Goal: Navigation & Orientation: Find specific page/section

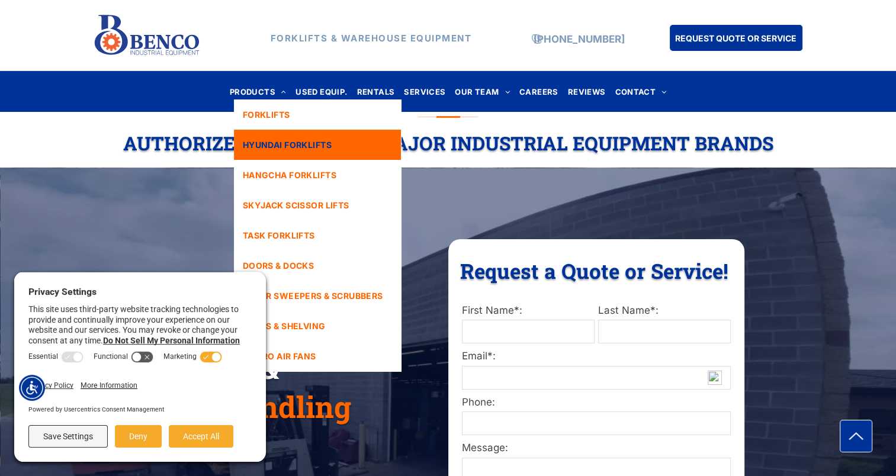
scroll to position [59, 0]
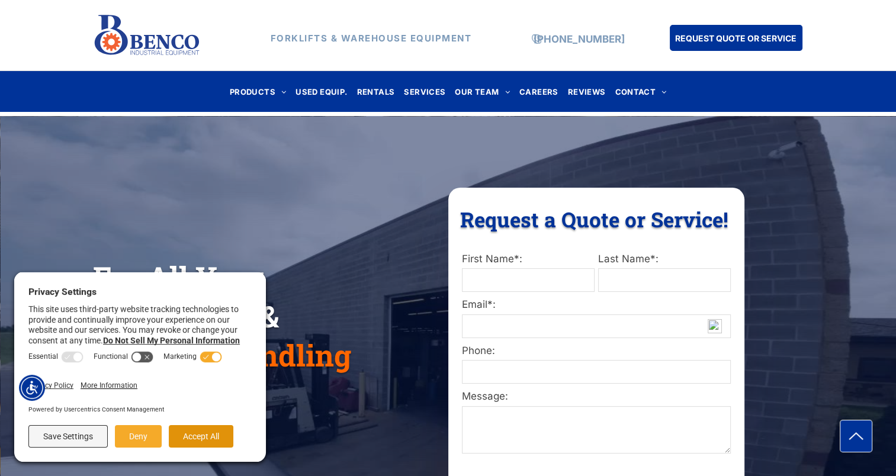
click at [197, 435] on button "Accept All" at bounding box center [201, 436] width 65 height 23
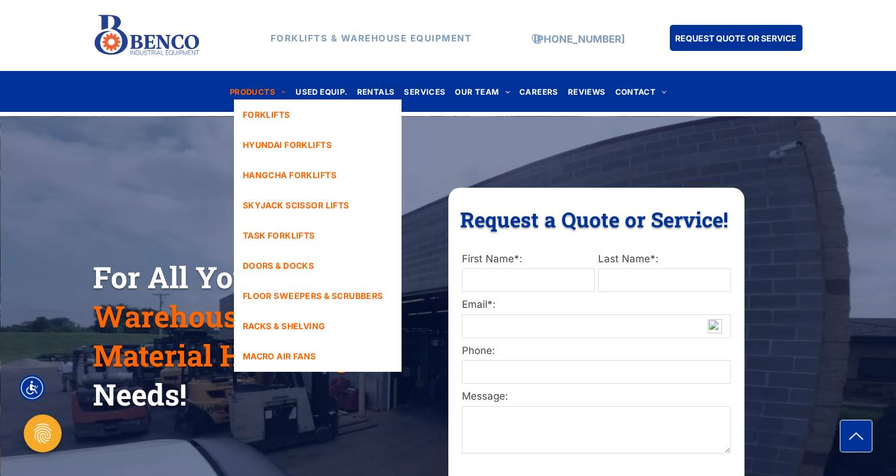
click at [264, 91] on span "PRODUCTS" at bounding box center [258, 92] width 57 height 16
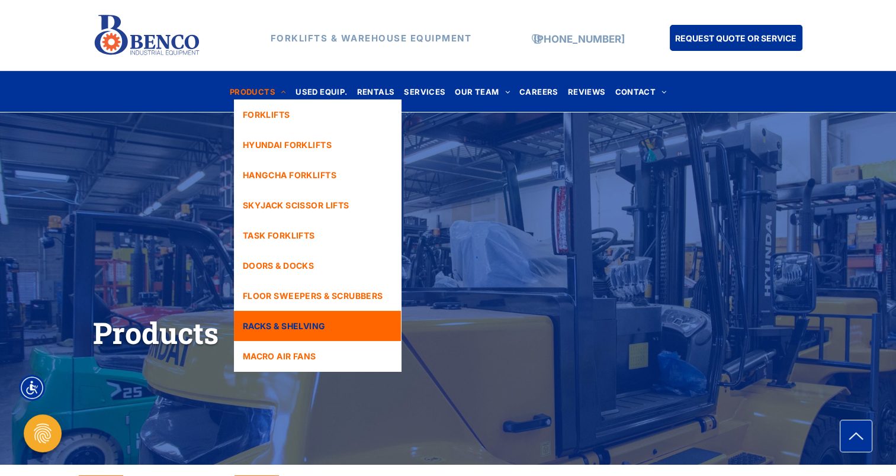
click at [298, 329] on span "RACKS & SHELVING" at bounding box center [284, 326] width 83 height 12
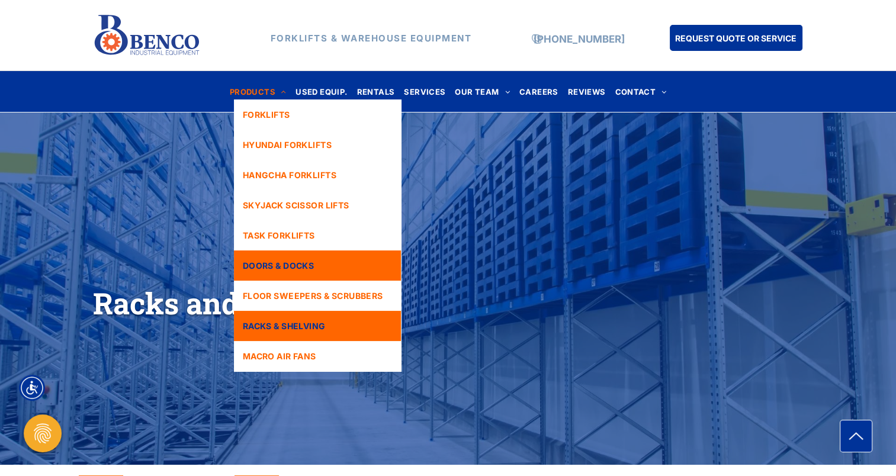
click at [291, 268] on span "DOORS & DOCKS" at bounding box center [278, 265] width 71 height 12
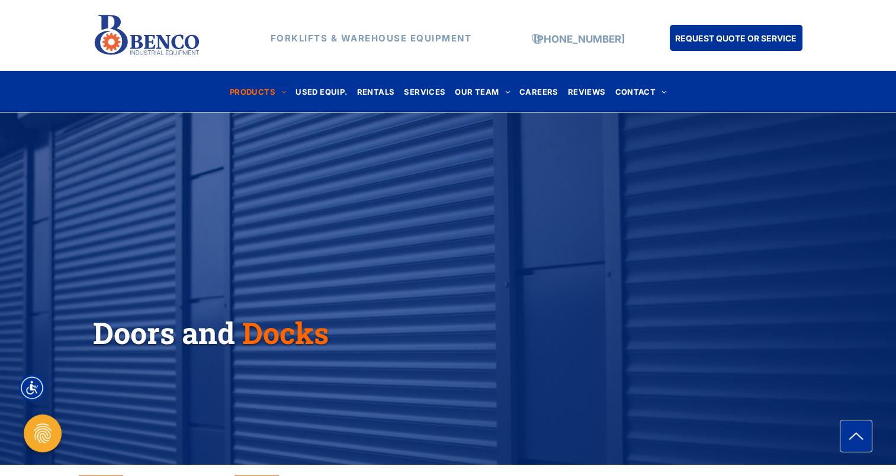
click at [166, 50] on img at bounding box center [147, 35] width 108 height 51
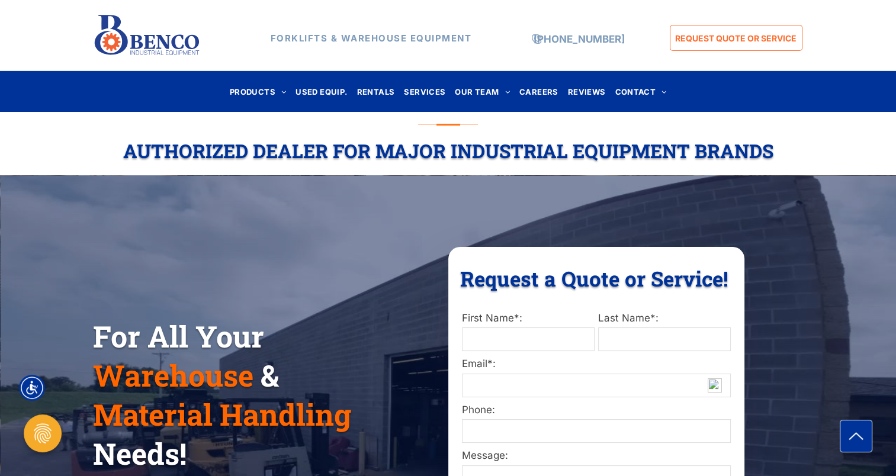
click at [706, 38] on span "REQUEST QUOTE OR SERVICE" at bounding box center [735, 38] width 121 height 22
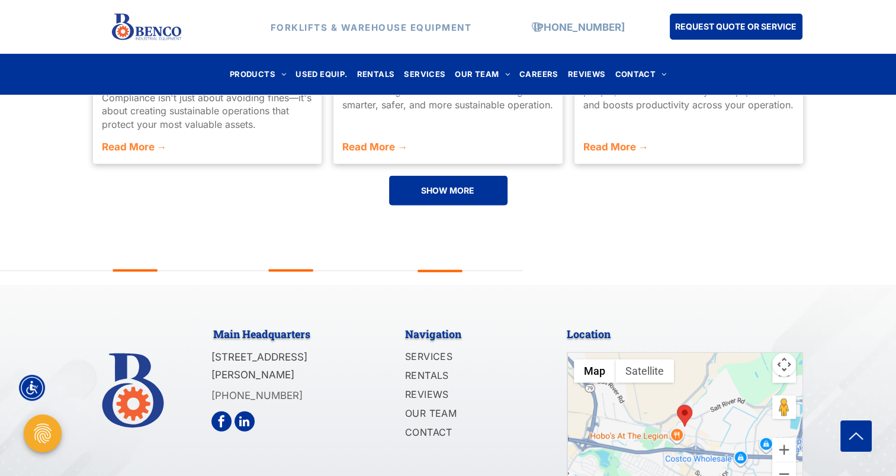
scroll to position [2787, 0]
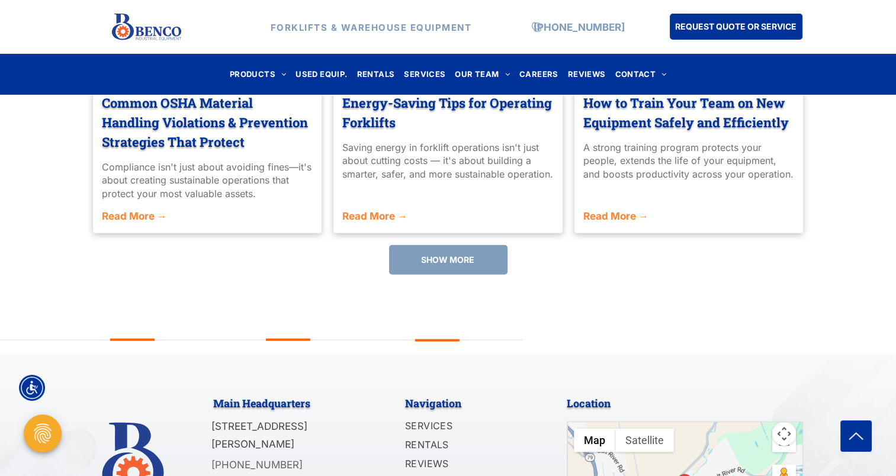
click at [488, 245] on link "SHOW MORE" at bounding box center [448, 260] width 118 height 30
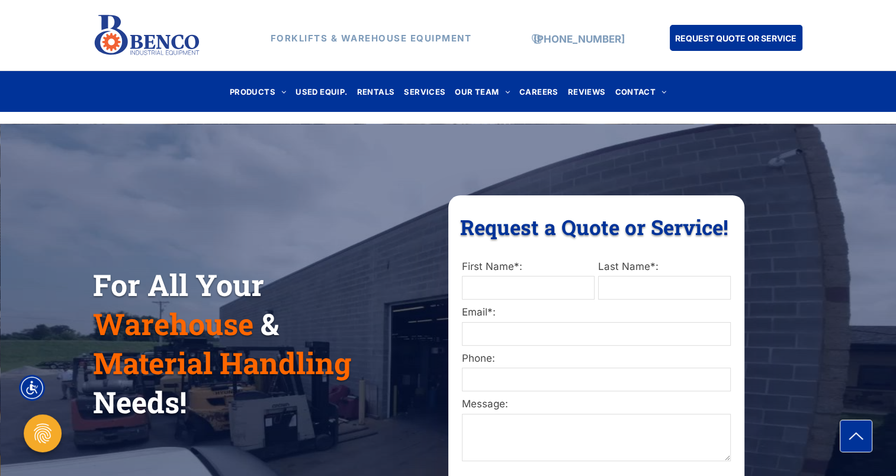
scroll to position [0, 0]
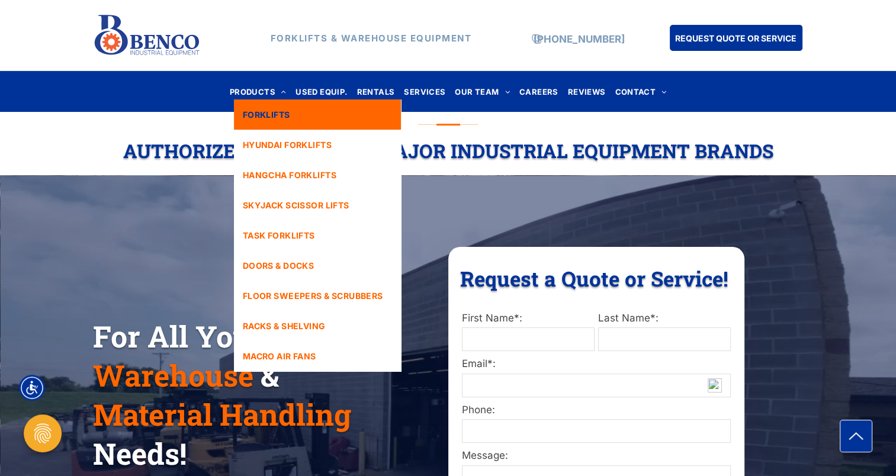
click at [249, 100] on link "FORKLIFTS" at bounding box center [317, 115] width 167 height 30
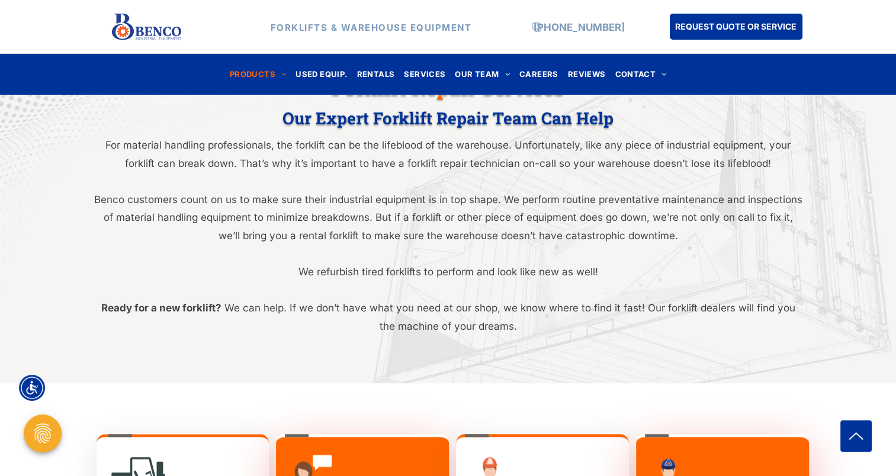
scroll to position [533, 0]
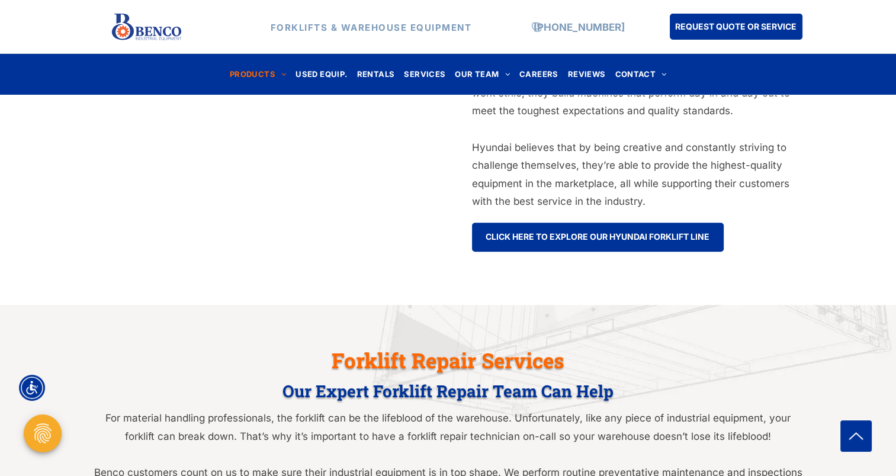
click at [187, 309] on div "Forklift Repair Services Our Expert Forklift Repair Team Can Help For material …" at bounding box center [448, 480] width 896 height 351
